Goal: Transaction & Acquisition: Purchase product/service

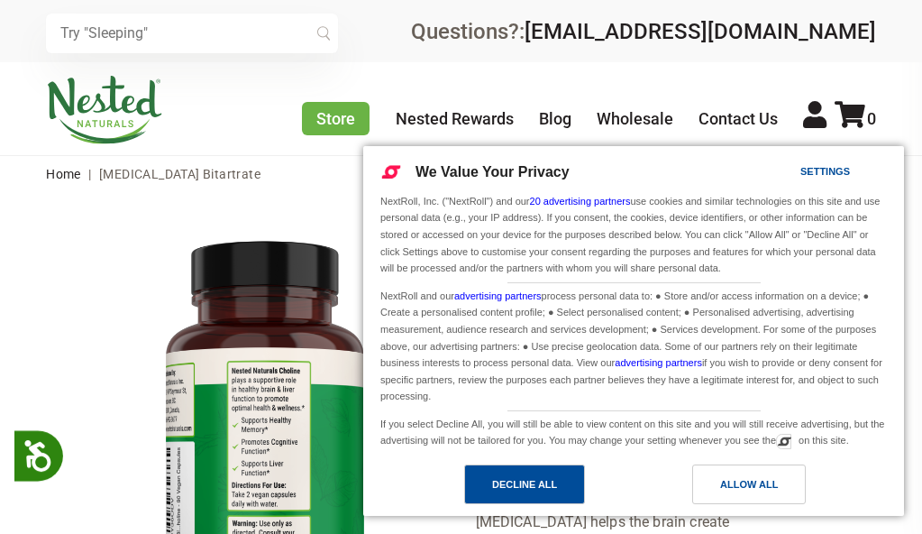
click at [482, 482] on div "Decline All" at bounding box center [524, 484] width 121 height 40
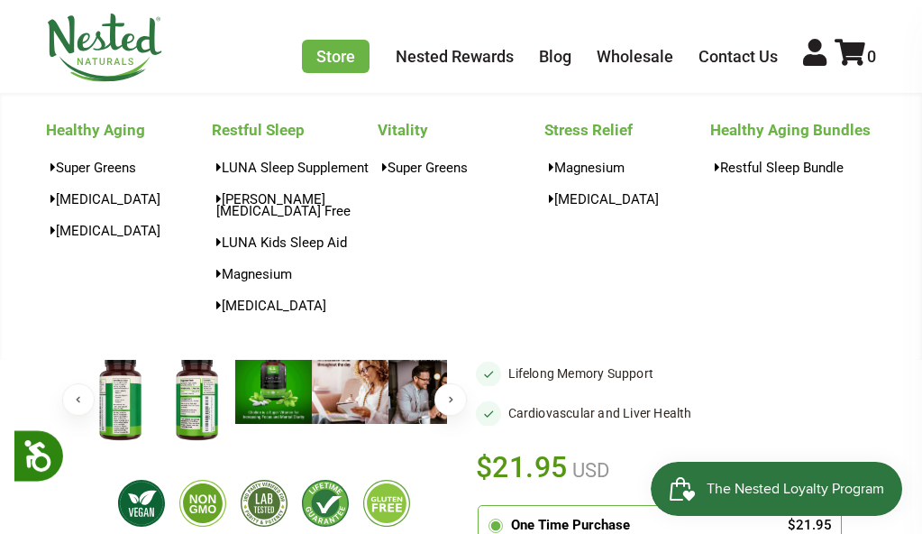
scroll to position [90, 0]
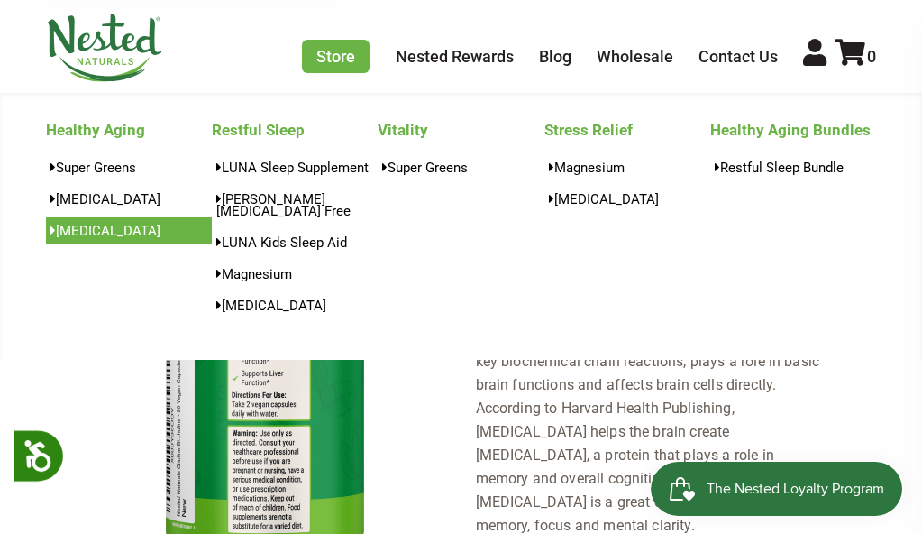
click at [83, 219] on link "[MEDICAL_DATA]" at bounding box center [129, 230] width 166 height 26
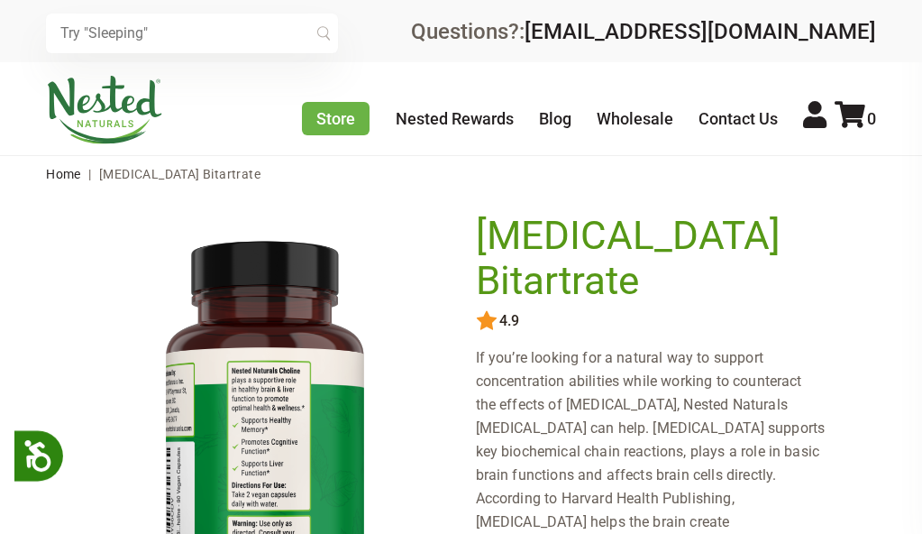
click at [468, 167] on nav "Home | [MEDICAL_DATA] Bitartrate" at bounding box center [461, 174] width 830 height 36
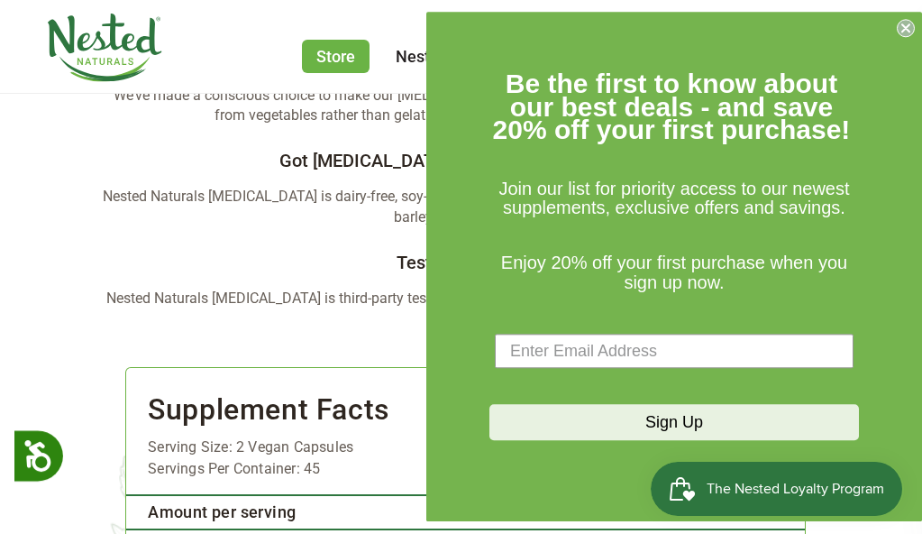
scroll to position [2975, 0]
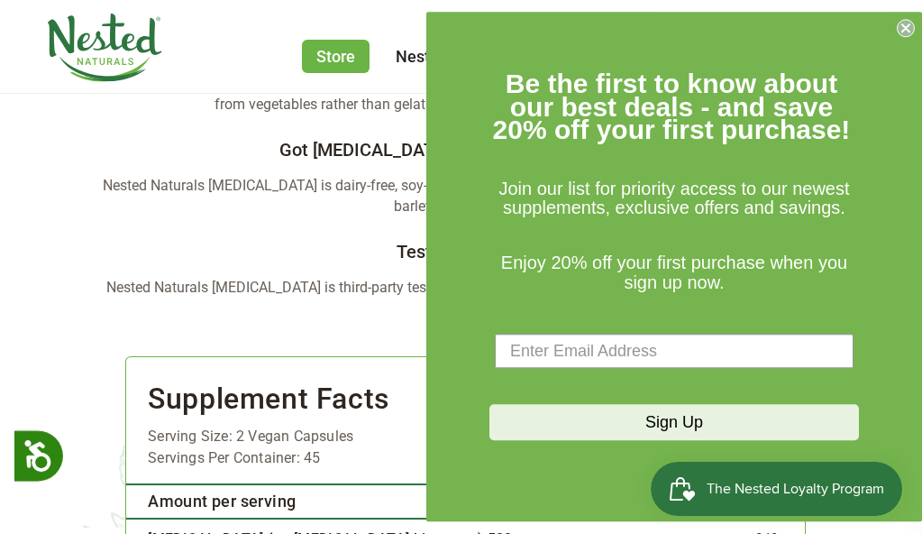
click at [902, 25] on icon "Close dialog" at bounding box center [905, 27] width 7 height 7
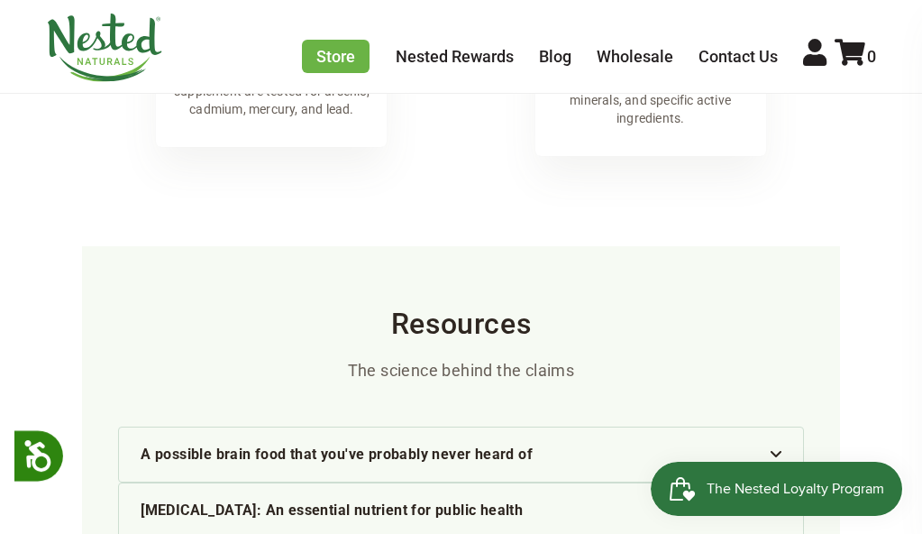
scroll to position [4507, 0]
